Goal: Connect with others: Connect with others

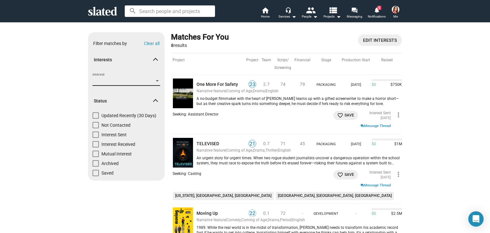
click at [123, 79] on span "Interest" at bounding box center [124, 81] width 62 height 7
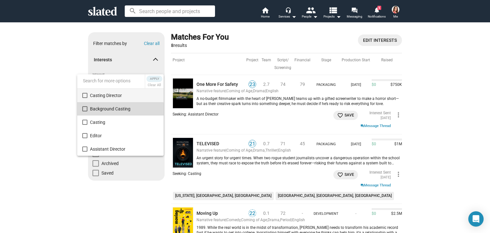
click at [102, 110] on span "Background Casting" at bounding box center [124, 108] width 69 height 13
click at [85, 96] on mat-pseudo-checkbox at bounding box center [84, 95] width 5 height 5
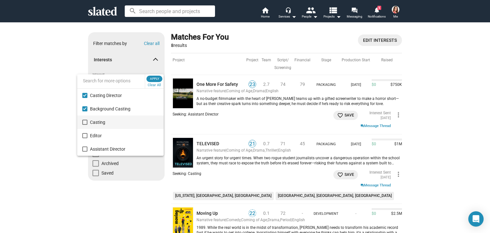
click at [87, 123] on mat-pseudo-checkbox at bounding box center [84, 122] width 5 height 5
click at [86, 149] on mat-pseudo-checkbox at bounding box center [84, 148] width 5 height 5
click at [158, 76] on span "Apply" at bounding box center [154, 79] width 11 height 6
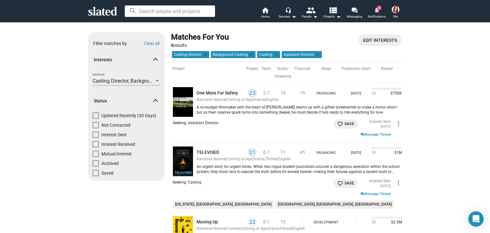
click at [378, 13] on mat-icon "notifications" at bounding box center [377, 10] width 6 height 6
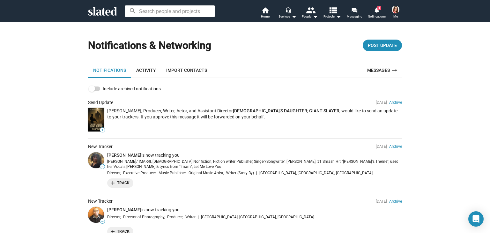
click at [126, 181] on span "add Track" at bounding box center [120, 183] width 19 height 7
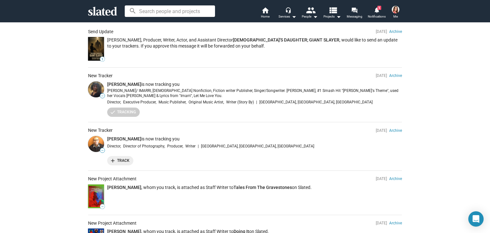
scroll to position [75, 0]
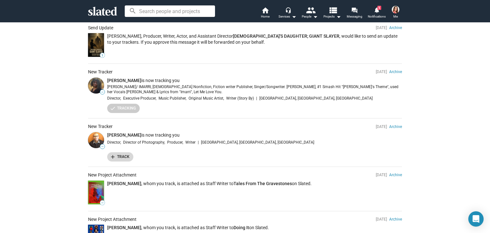
click at [112, 154] on mat-icon "add" at bounding box center [113, 156] width 6 height 6
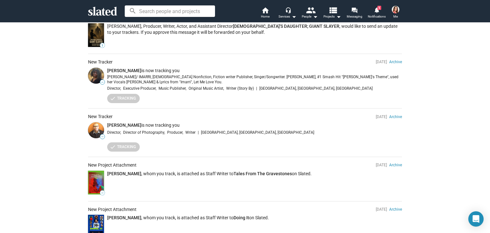
scroll to position [0, 0]
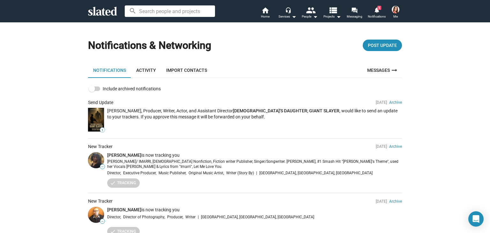
click at [106, 8] on icon at bounding box center [102, 11] width 29 height 9
